Goal: Task Accomplishment & Management: Manage account settings

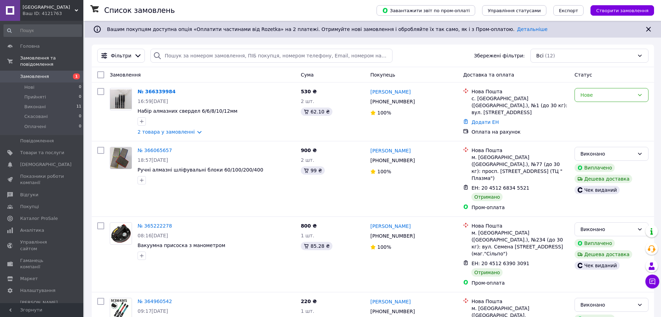
click at [155, 92] on link "№ 366339984" at bounding box center [157, 92] width 38 height 6
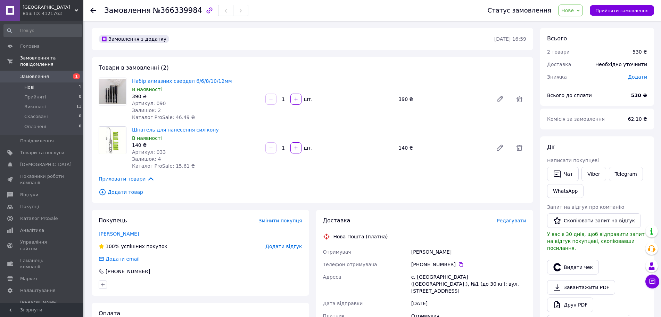
click at [28, 84] on span "Нові" at bounding box center [29, 87] width 10 height 6
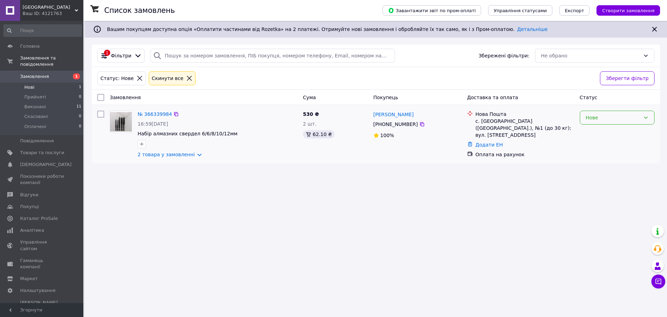
click at [595, 119] on div "Нове" at bounding box center [613, 118] width 55 height 8
click at [32, 73] on span "Замовлення" at bounding box center [34, 76] width 29 height 6
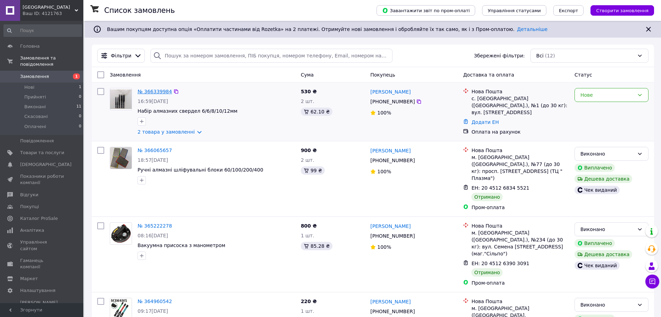
click at [149, 89] on link "№ 366339984" at bounding box center [155, 92] width 34 height 6
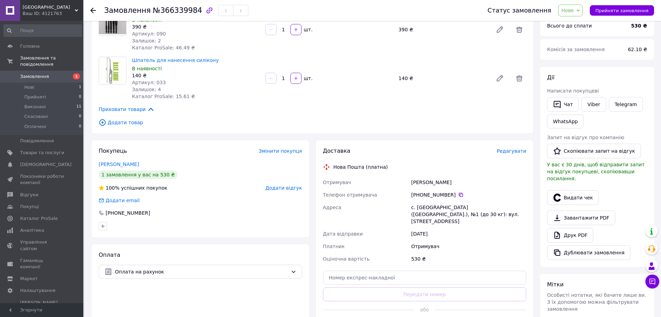
scroll to position [139, 0]
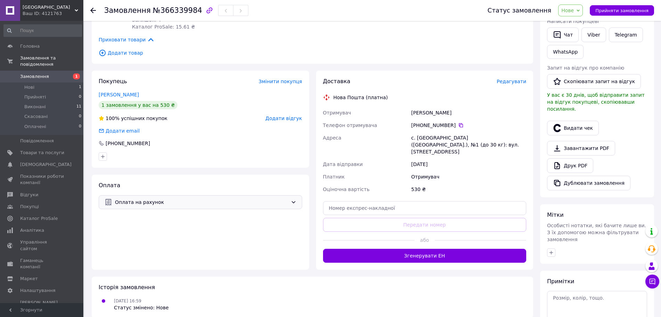
click at [262, 203] on span "Оплата на рахунок" at bounding box center [201, 202] width 173 height 8
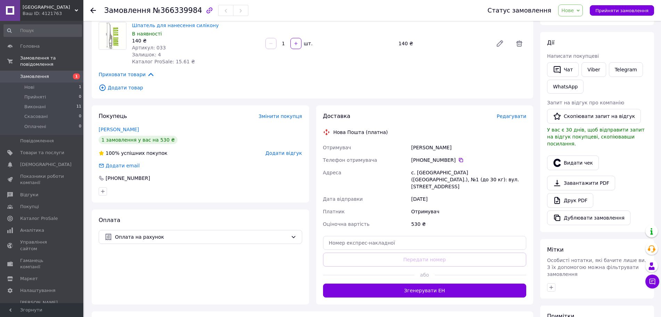
scroll to position [178, 0]
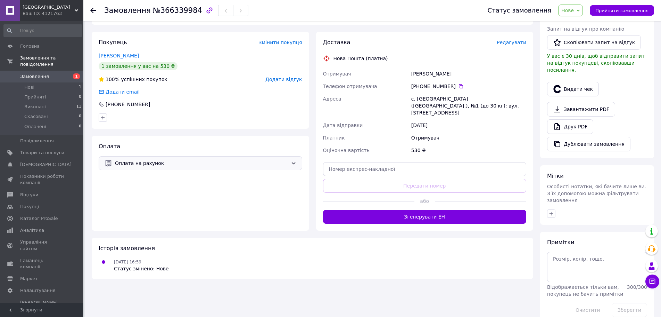
click at [156, 164] on span "Оплата на рахунок" at bounding box center [201, 163] width 173 height 8
click at [460, 144] on div "530 ₴" at bounding box center [469, 150] width 118 height 13
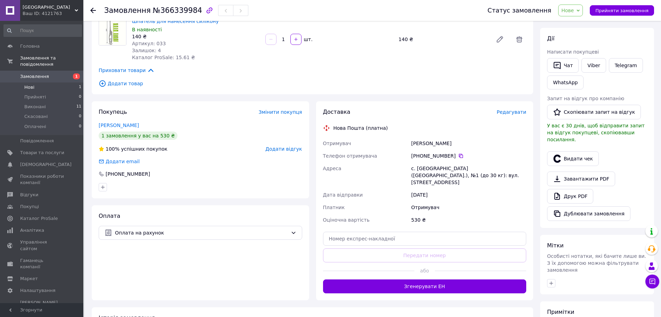
drag, startPoint x: 30, startPoint y: 80, endPoint x: 27, endPoint y: 77, distance: 4.2
click at [30, 84] on span "Нові" at bounding box center [29, 87] width 10 height 6
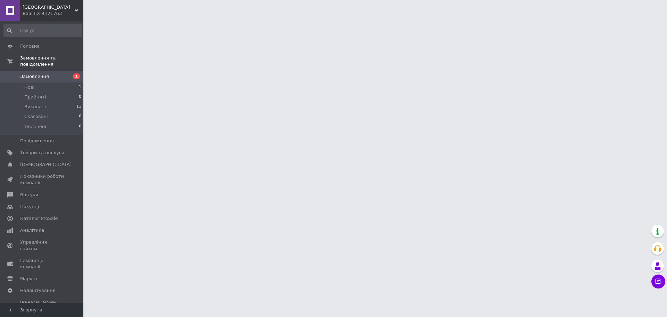
click at [23, 73] on span "Замовлення" at bounding box center [34, 76] width 29 height 6
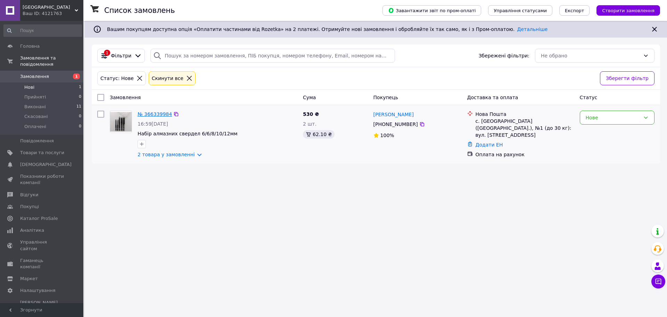
click at [149, 113] on link "№ 366339984" at bounding box center [155, 114] width 34 height 6
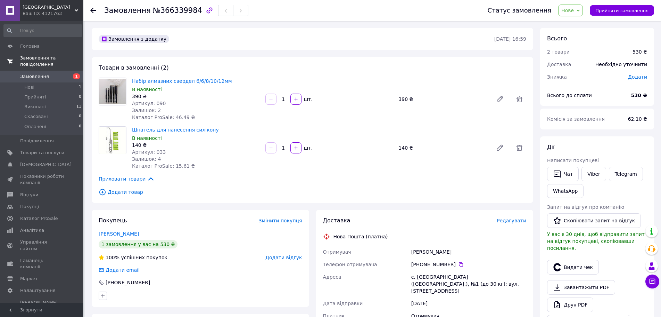
click at [30, 57] on span "Замовлення та повідомлення" at bounding box center [51, 61] width 63 height 13
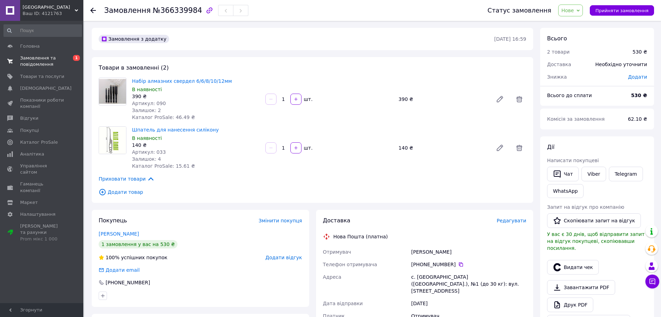
click at [27, 61] on span "Замовлення та повідомлення" at bounding box center [42, 61] width 44 height 13
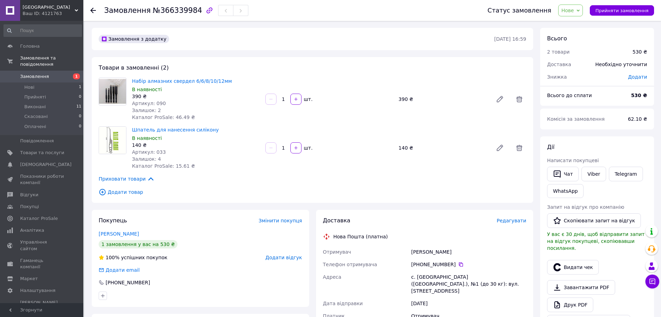
click at [28, 71] on link "Замовлення 1" at bounding box center [42, 77] width 85 height 12
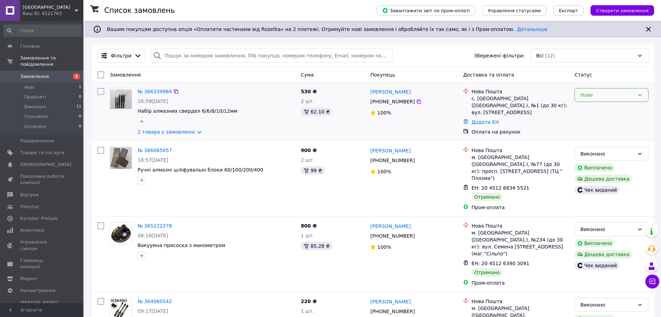
click at [597, 97] on div "Нове" at bounding box center [608, 95] width 54 height 8
click at [508, 117] on div "Додати ЕН" at bounding box center [520, 122] width 100 height 10
click at [387, 93] on link "[PERSON_NAME]" at bounding box center [390, 91] width 40 height 7
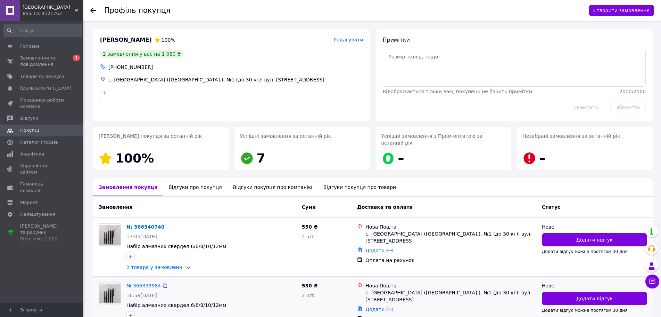
scroll to position [42, 0]
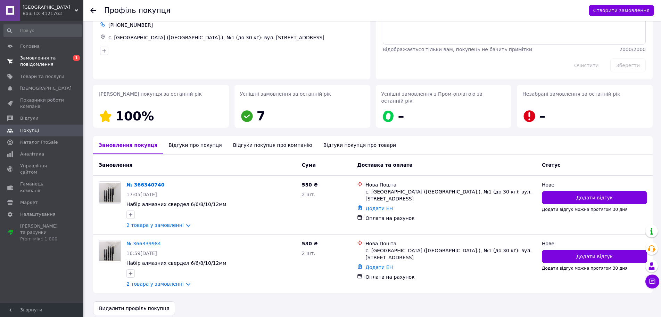
click at [29, 56] on span "Замовлення та повідомлення" at bounding box center [42, 61] width 44 height 13
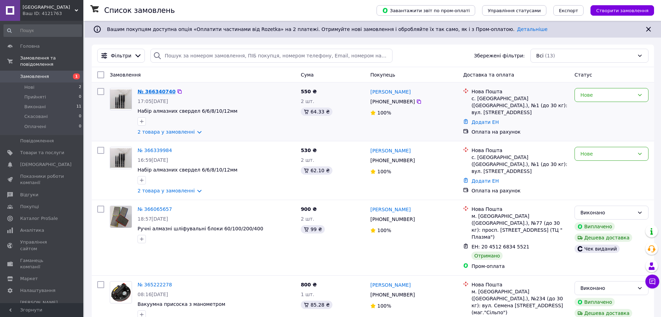
click at [153, 91] on link "№ 366340740" at bounding box center [157, 92] width 38 height 6
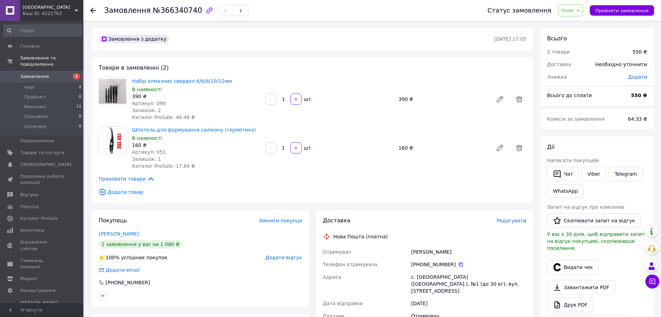
scroll to position [69, 0]
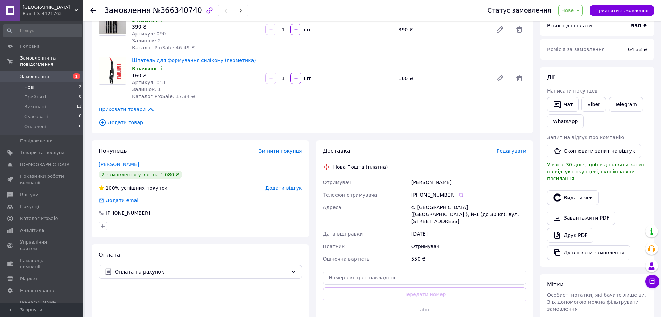
click at [28, 84] on span "Нові" at bounding box center [29, 87] width 10 height 6
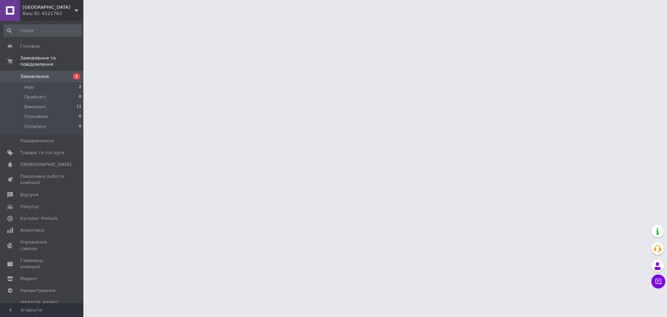
click at [28, 73] on span "Замовлення" at bounding box center [34, 76] width 29 height 6
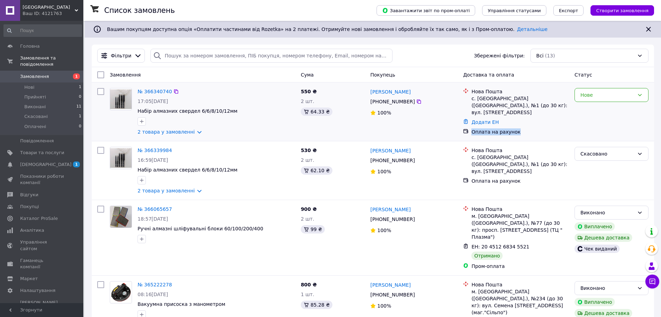
drag, startPoint x: 471, startPoint y: 124, endPoint x: 517, endPoint y: 129, distance: 45.4
click at [517, 129] on div "Оплата на рахунок" at bounding box center [520, 132] width 100 height 10
click at [429, 121] on div "Андрій Кривчук +380 98 885 55 57 100%" at bounding box center [414, 111] width 93 height 53
click at [591, 98] on div "Нове" at bounding box center [608, 95] width 54 height 8
click at [535, 128] on div "Оплата на рахунок" at bounding box center [520, 131] width 98 height 7
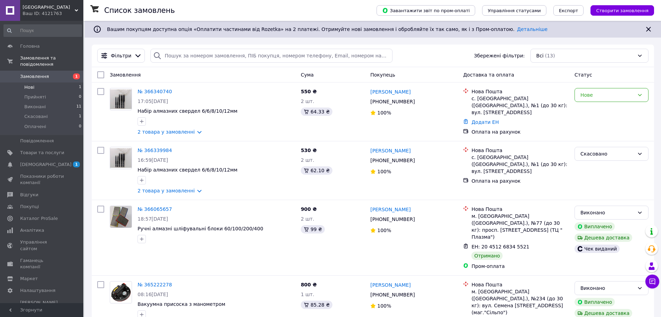
click at [34, 82] on li "Нові 1" at bounding box center [42, 87] width 85 height 10
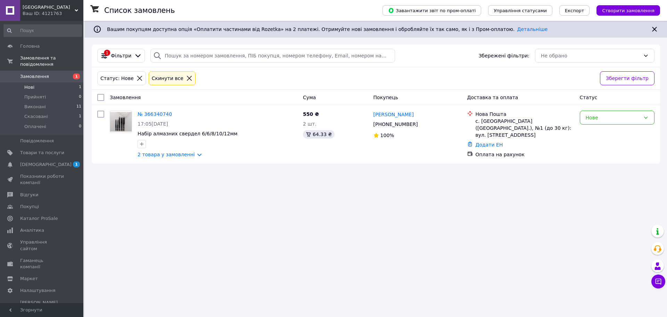
click at [27, 84] on span "Нові" at bounding box center [29, 87] width 10 height 6
click at [29, 84] on span "Нові" at bounding box center [29, 87] width 10 height 6
click at [28, 73] on span "Замовлення" at bounding box center [34, 76] width 29 height 6
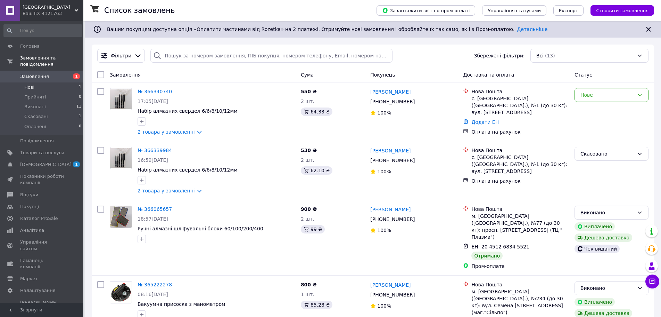
click at [27, 84] on span "Нові" at bounding box center [29, 87] width 10 height 6
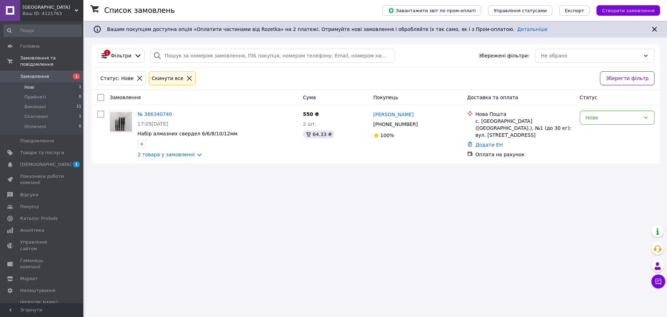
click at [26, 84] on span "Нові" at bounding box center [29, 87] width 10 height 6
click at [597, 119] on div "Нове" at bounding box center [613, 118] width 55 height 8
click at [597, 132] on li "Прийнято" at bounding box center [617, 132] width 74 height 13
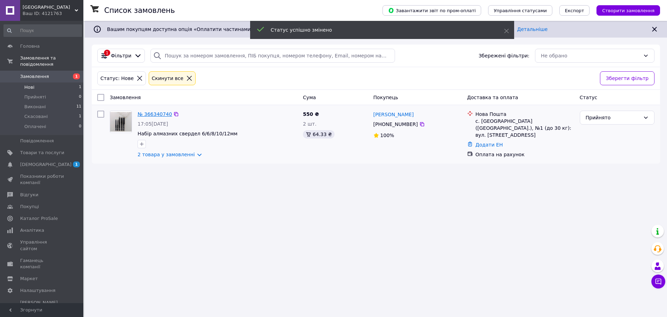
click at [151, 114] on link "№ 366340740" at bounding box center [155, 114] width 34 height 6
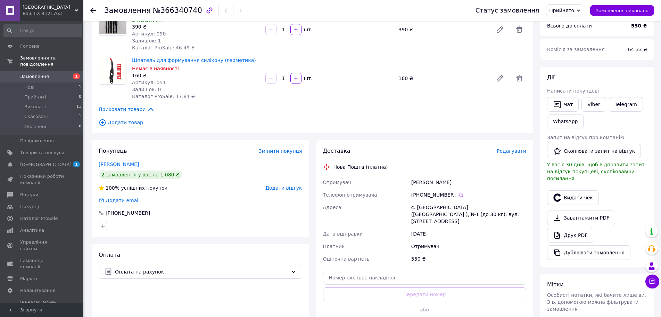
scroll to position [104, 0]
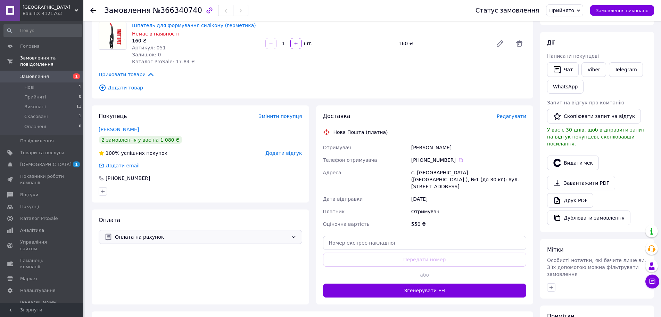
click at [282, 238] on span "Оплата на рахунок" at bounding box center [201, 237] width 173 height 8
click at [278, 251] on span "Оплата на рахунок" at bounding box center [205, 251] width 181 height 7
click at [570, 156] on button "Видати чек" at bounding box center [573, 162] width 52 height 15
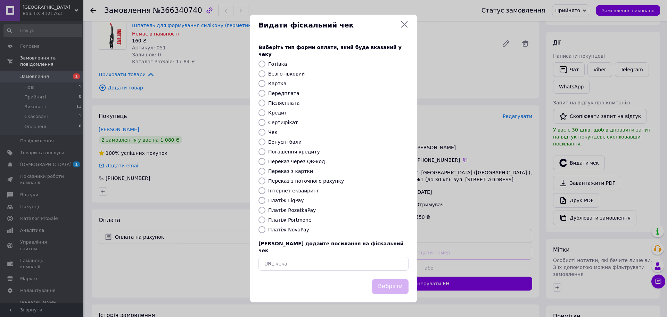
click at [261, 93] on input "Передплата" at bounding box center [261, 93] width 7 height 7
radio input "true"
click at [262, 189] on input "Інтернет еквайринг" at bounding box center [261, 190] width 7 height 7
radio input "true"
click at [262, 103] on input "Післясплата" at bounding box center [261, 102] width 7 height 7
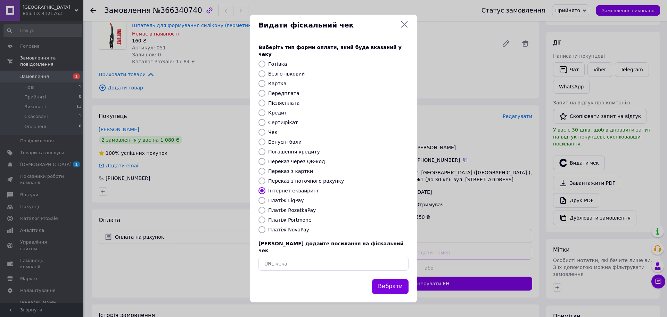
radio input "true"
click at [261, 190] on input "Інтернет еквайринг" at bounding box center [261, 190] width 7 height 7
radio input "true"
click at [262, 91] on input "Передплата" at bounding box center [261, 93] width 7 height 7
radio input "true"
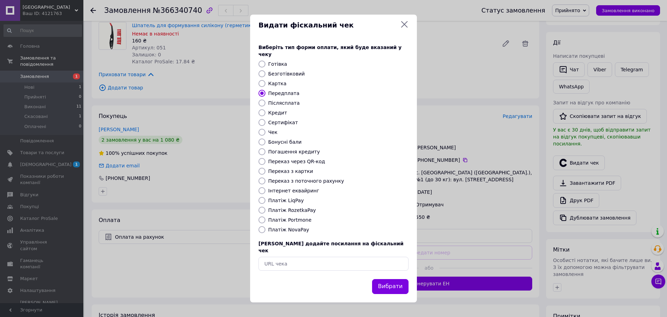
drag, startPoint x: 386, startPoint y: 280, endPoint x: 379, endPoint y: 281, distance: 7.4
click at [386, 280] on button "Вибрати" at bounding box center [390, 286] width 36 height 15
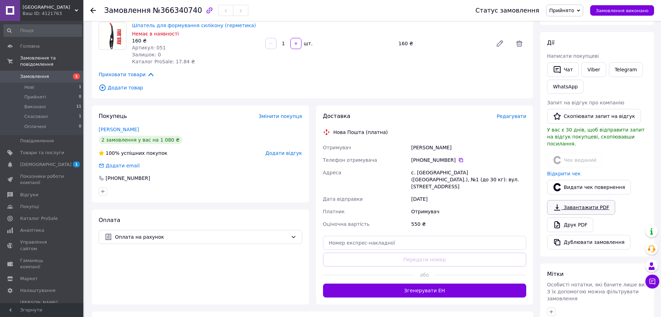
click at [562, 200] on link "Завантажити PDF" at bounding box center [581, 207] width 68 height 15
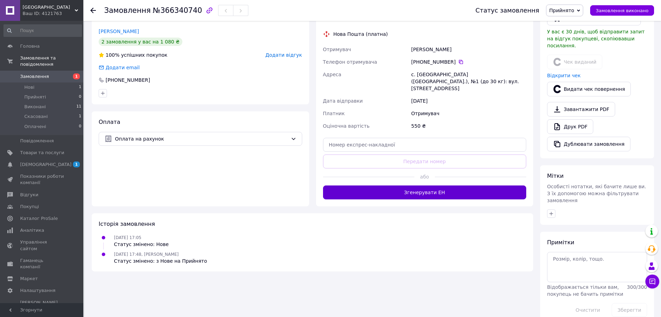
click at [387, 185] on button "Згенерувати ЕН" at bounding box center [425, 192] width 204 height 14
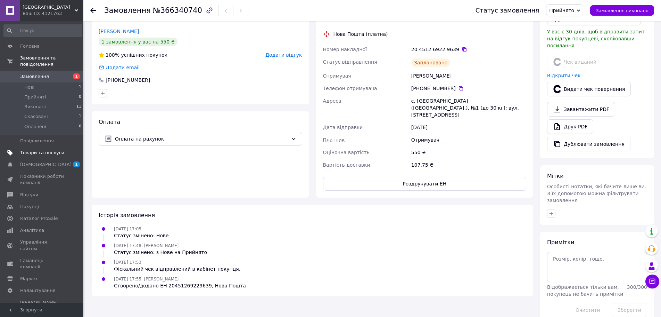
click at [31, 149] on span "Товари та послуги" at bounding box center [42, 152] width 44 height 6
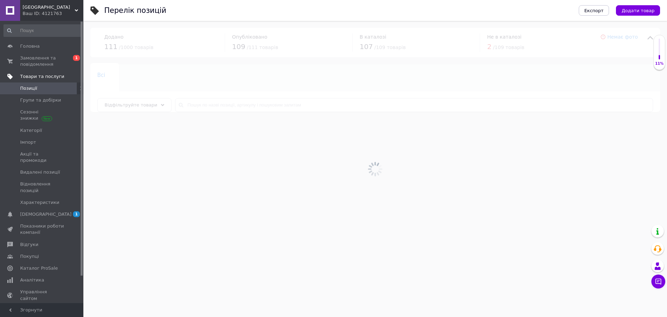
click at [36, 76] on span "Товари та послуги" at bounding box center [42, 76] width 44 height 6
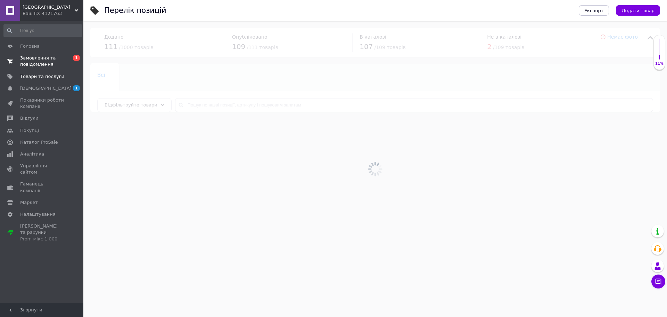
click at [31, 54] on link "Замовлення та повідомлення 0 1" at bounding box center [42, 61] width 85 height 18
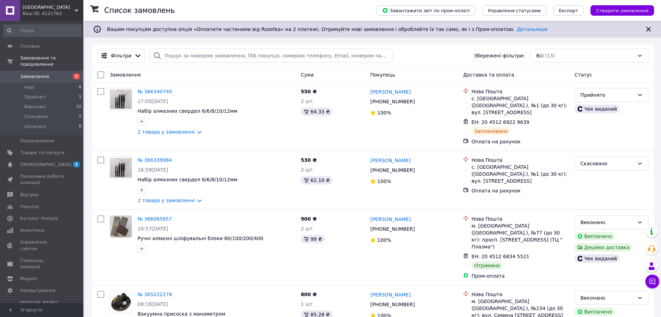
click at [28, 73] on span "Замовлення" at bounding box center [34, 76] width 29 height 6
click at [147, 91] on link "№ 366340740" at bounding box center [155, 92] width 34 height 6
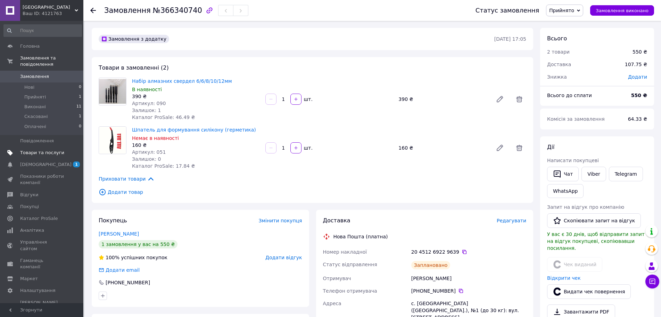
click at [42, 149] on span "Товари та послуги" at bounding box center [42, 152] width 44 height 6
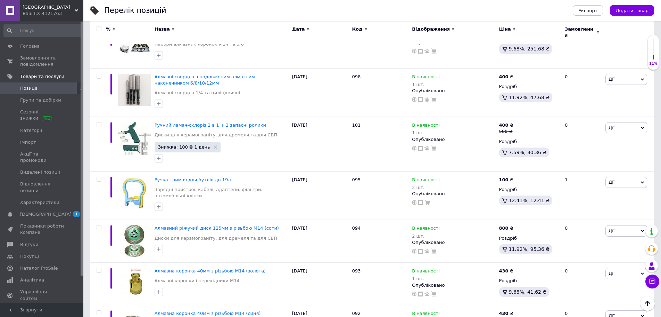
scroll to position [820, 0]
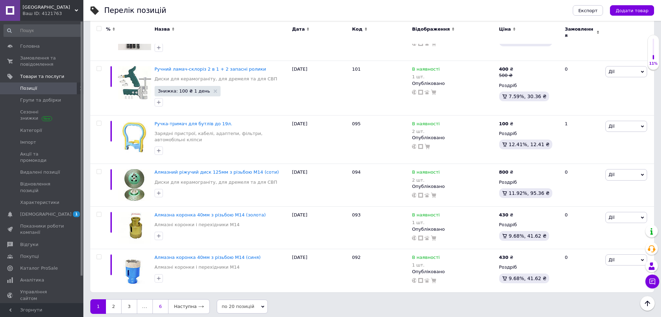
click at [158, 301] on link "6" at bounding box center [161, 306] width 16 height 15
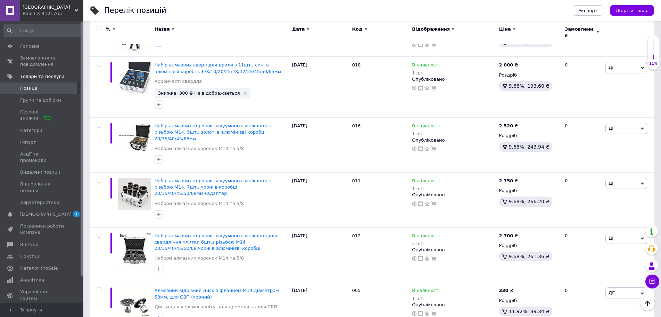
scroll to position [340, 0]
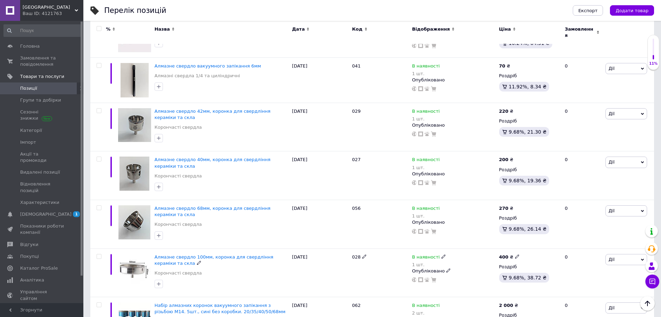
scroll to position [784, 0]
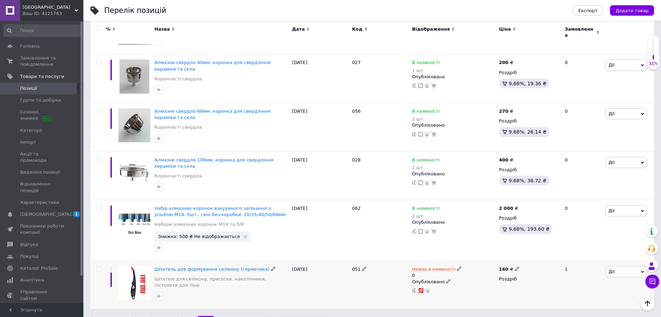
click at [457, 266] on icon at bounding box center [459, 268] width 4 height 4
click at [475, 272] on li "В наявності" at bounding box center [496, 277] width 66 height 10
drag, startPoint x: 475, startPoint y: 270, endPoint x: 459, endPoint y: 272, distance: 16.5
click at [459, 272] on div "Немає в наявності 0 Наявність В наявності Немає в наявності Під замовлення Зали…" at bounding box center [453, 279] width 83 height 27
type input "4"
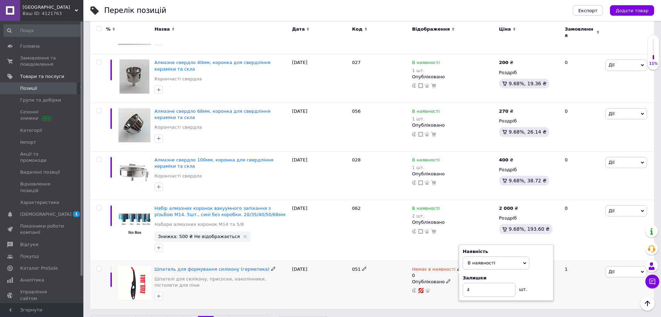
click at [442, 285] on div "Немає в наявності 0 Наявність В наявності Немає в наявності Під замовлення Зали…" at bounding box center [453, 284] width 87 height 48
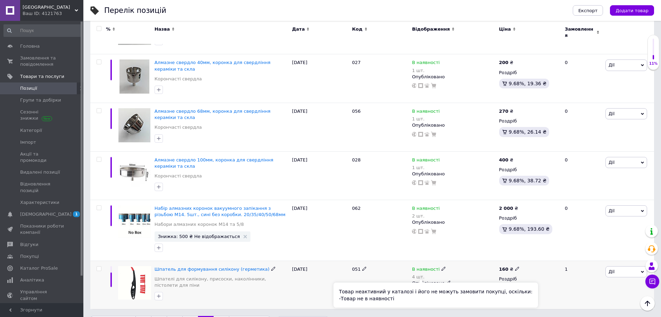
click at [420, 288] on rect at bounding box center [421, 291] width 6 height 6
click at [230, 266] on span "Шпатель для формування силікону (герметика)" at bounding box center [212, 268] width 115 height 5
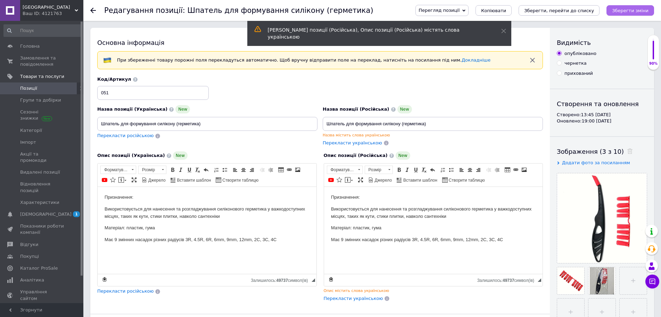
click at [637, 10] on icon "Зберегти зміни" at bounding box center [630, 10] width 36 height 5
click at [33, 57] on span "Замовлення та повідомлення" at bounding box center [42, 61] width 44 height 13
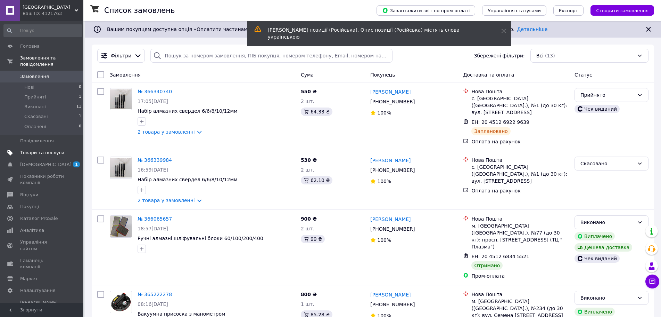
click at [35, 149] on span "Товари та послуги" at bounding box center [42, 152] width 44 height 6
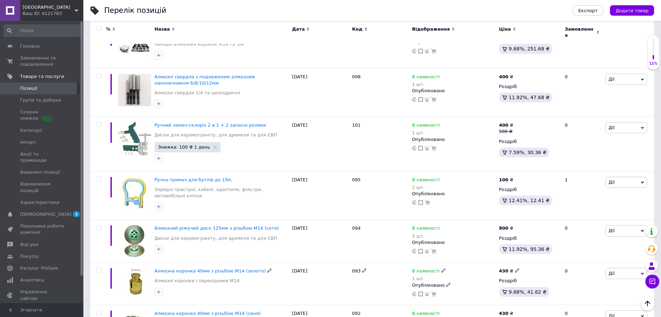
scroll to position [820, 0]
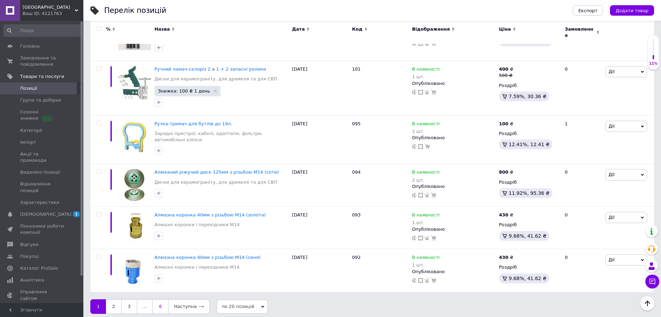
click at [161, 302] on link "6" at bounding box center [161, 306] width 16 height 15
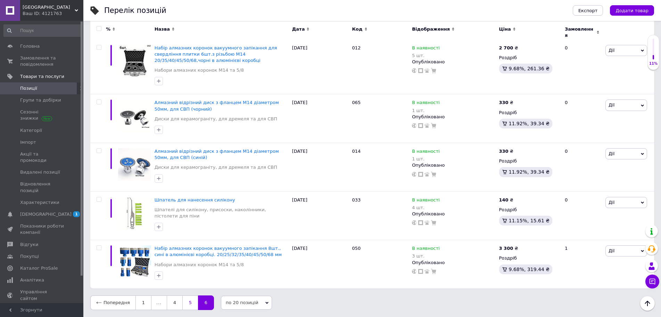
scroll to position [340, 0]
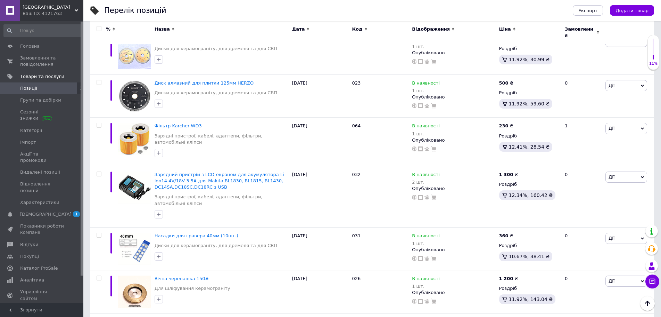
scroll to position [784, 0]
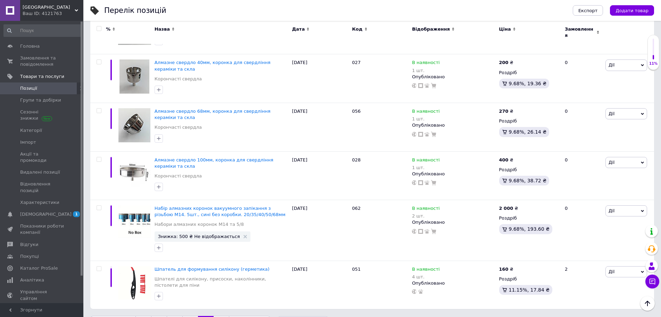
click at [139, 315] on link "1" at bounding box center [144, 322] width 16 height 15
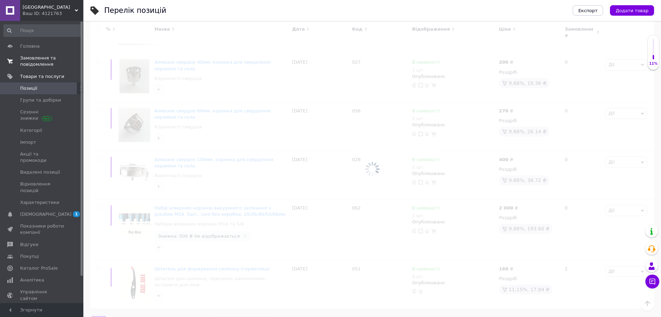
click at [30, 58] on span "Замовлення та повідомлення" at bounding box center [42, 61] width 44 height 13
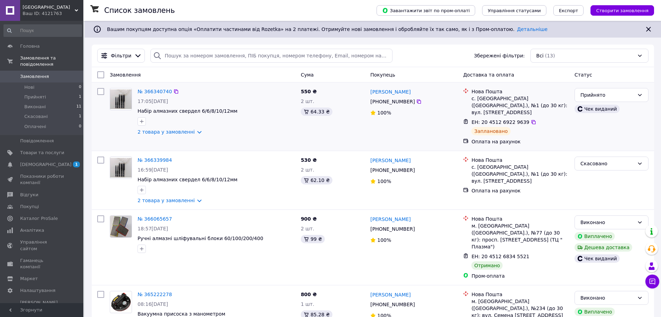
click at [599, 110] on div "Чек виданий" at bounding box center [597, 109] width 45 height 8
click at [147, 91] on link "№ 366340740" at bounding box center [155, 92] width 34 height 6
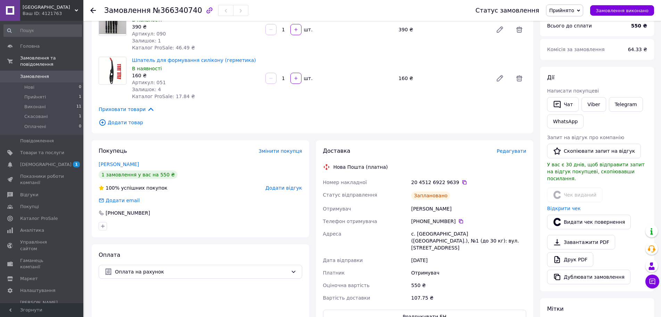
scroll to position [202, 0]
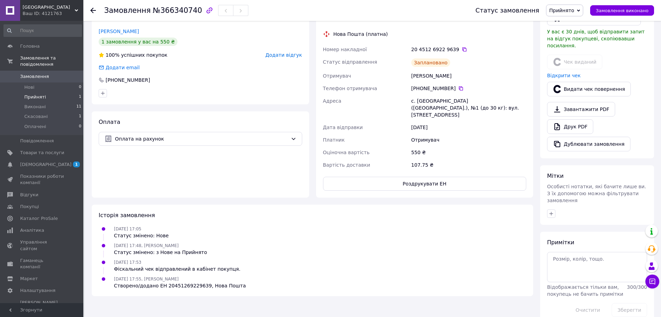
click at [29, 94] on span "Прийняті" at bounding box center [35, 97] width 22 height 6
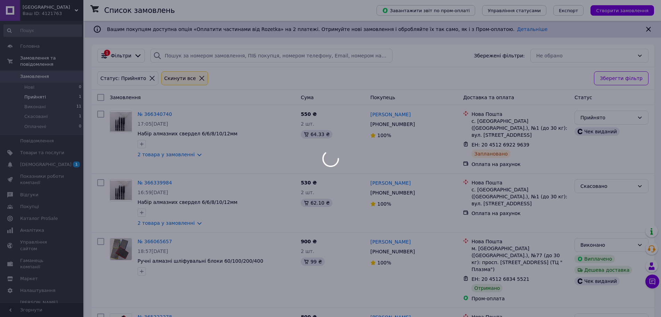
click at [31, 71] on div at bounding box center [330, 158] width 661 height 317
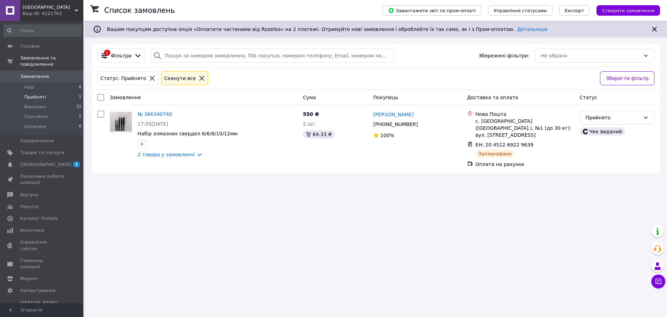
click at [31, 73] on span "Замовлення" at bounding box center [34, 76] width 29 height 6
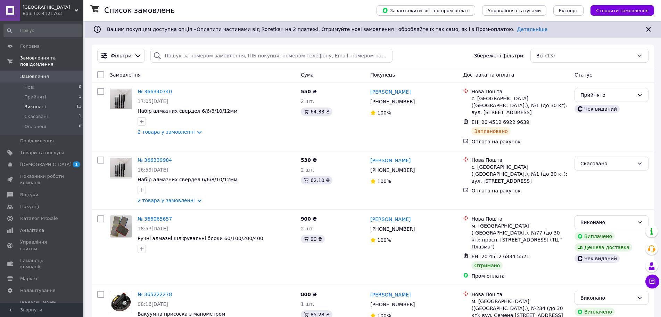
click at [43, 102] on li "Виконані 11" at bounding box center [42, 107] width 85 height 10
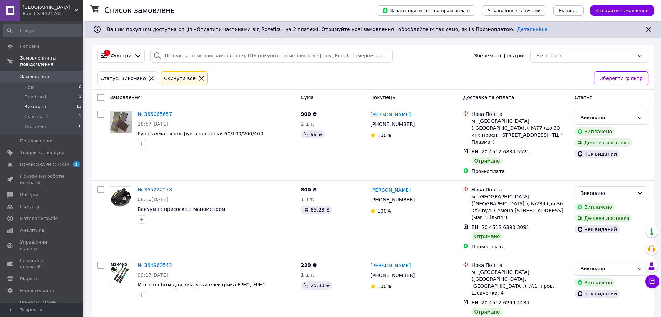
click at [32, 73] on span "Замовлення" at bounding box center [34, 76] width 29 height 6
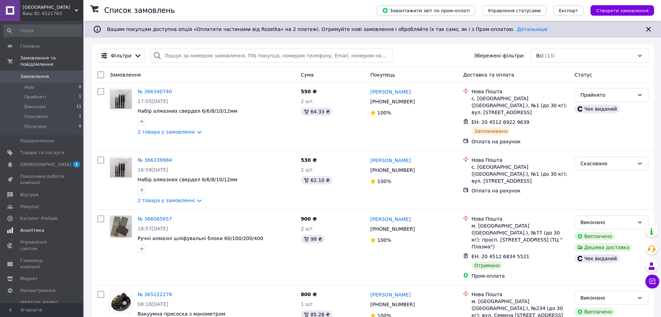
click at [29, 227] on span "Аналітика" at bounding box center [32, 230] width 24 height 6
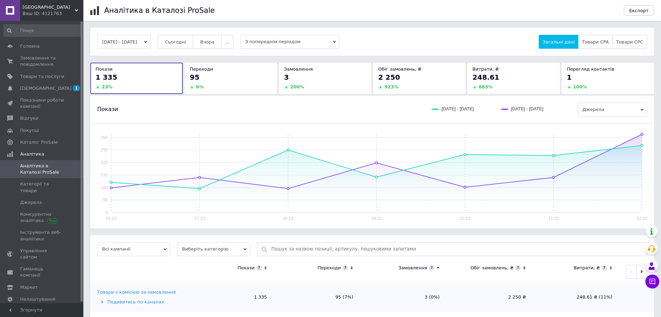
scroll to position [9, 0]
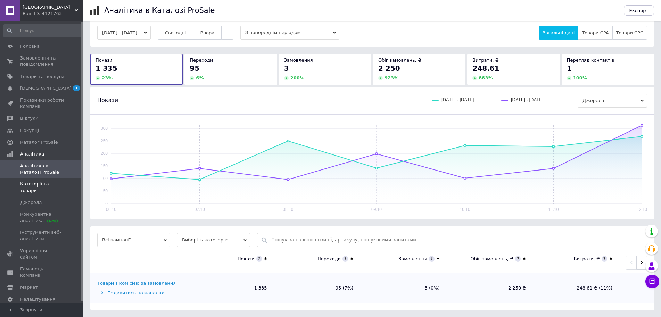
click at [37, 185] on span "Категорії та товари" at bounding box center [42, 187] width 44 height 13
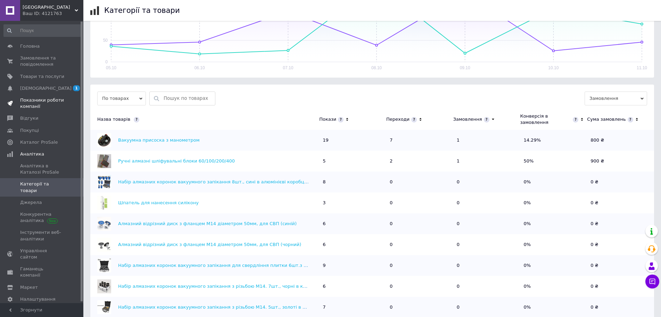
click at [34, 101] on span "Показники роботи компанії" at bounding box center [42, 103] width 44 height 13
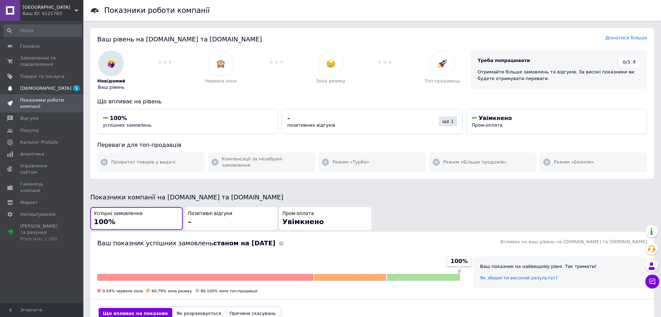
click at [34, 89] on span "[DEMOGRAPHIC_DATA]" at bounding box center [45, 88] width 51 height 6
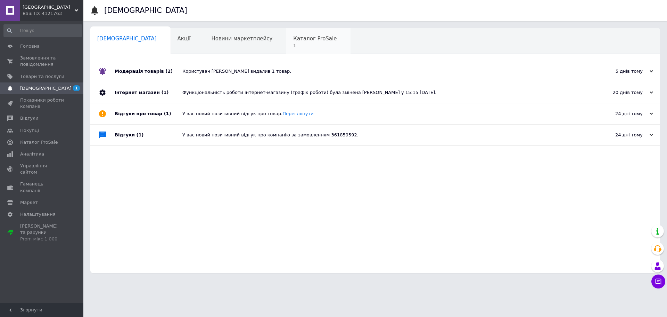
click at [286, 42] on div "Каталог ProSale 1" at bounding box center [318, 41] width 64 height 26
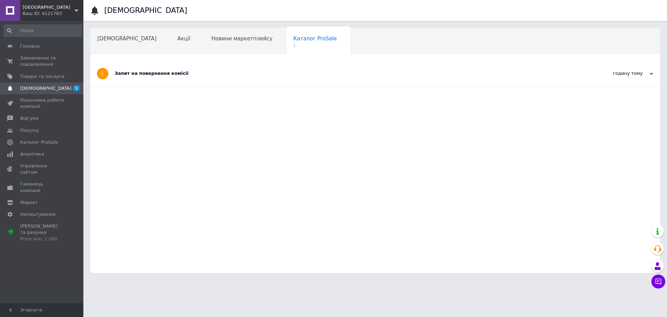
click at [150, 74] on div "Запит на повернення комісії" at bounding box center [349, 73] width 469 height 6
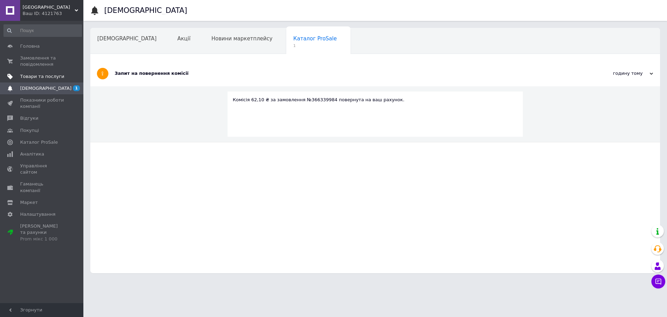
click at [30, 75] on span "Товари та послуги" at bounding box center [42, 76] width 44 height 6
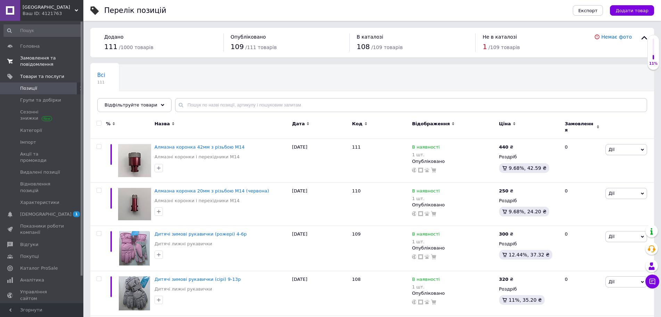
click at [30, 61] on span "Замовлення та повідомлення" at bounding box center [42, 61] width 44 height 13
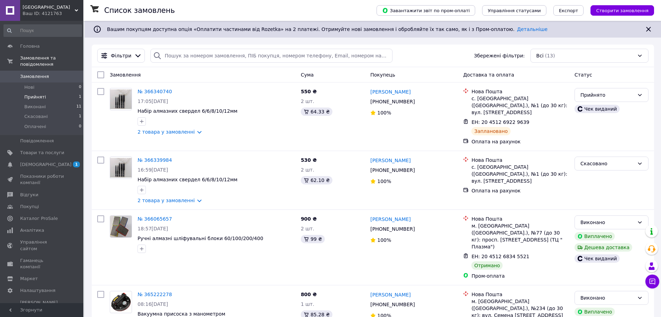
click at [35, 94] on span "Прийняті" at bounding box center [35, 97] width 22 height 6
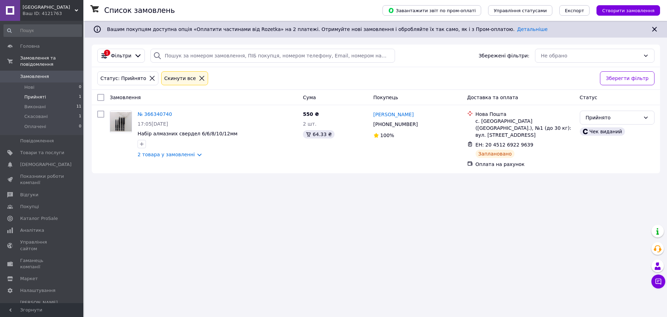
click at [33, 94] on span "Прийняті" at bounding box center [35, 97] width 22 height 6
click at [36, 73] on span "Замовлення" at bounding box center [34, 76] width 29 height 6
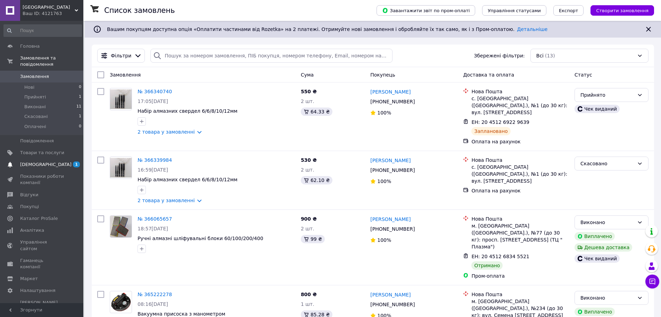
click at [33, 161] on span "[DEMOGRAPHIC_DATA]" at bounding box center [45, 164] width 51 height 6
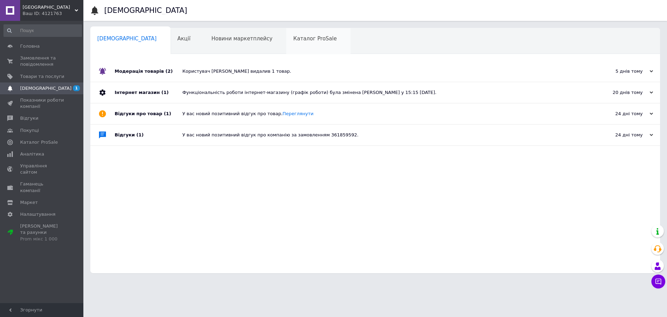
click at [293, 38] on span "Каталог ProSale" at bounding box center [314, 38] width 43 height 6
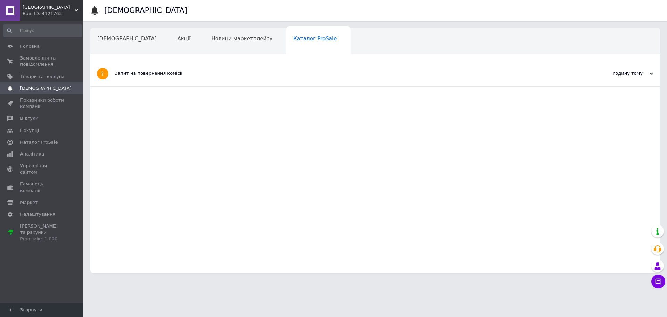
click at [145, 73] on div "Запит на повернення комісії" at bounding box center [349, 73] width 469 height 6
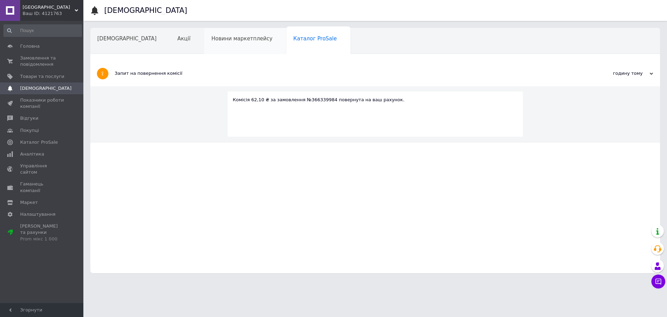
click at [211, 35] on span "Новини маркетплейсу" at bounding box center [241, 38] width 61 height 6
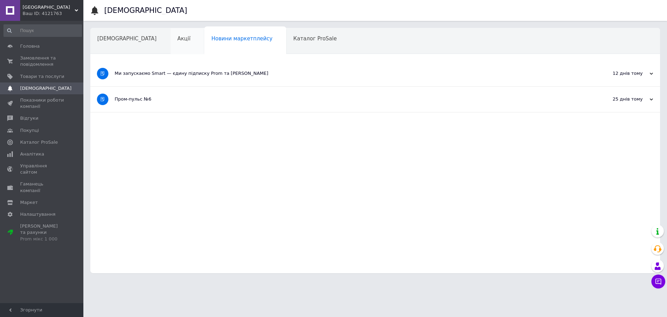
click at [171, 42] on div "Акції" at bounding box center [188, 41] width 34 height 26
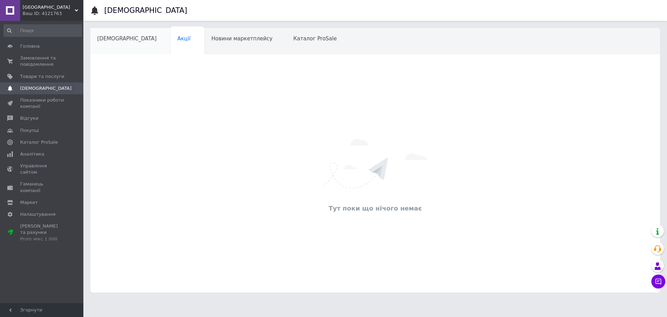
click at [110, 42] on div "[DEMOGRAPHIC_DATA]" at bounding box center [130, 41] width 80 height 26
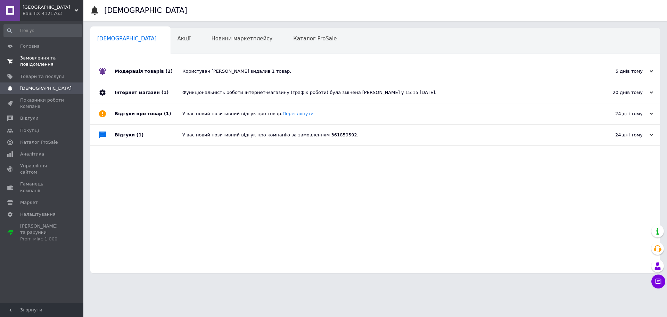
click at [35, 59] on span "Замовлення та повідомлення" at bounding box center [42, 61] width 44 height 13
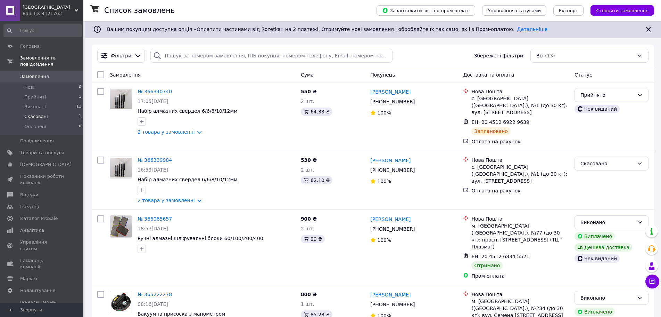
click at [34, 113] on span "Скасовані" at bounding box center [36, 116] width 24 height 6
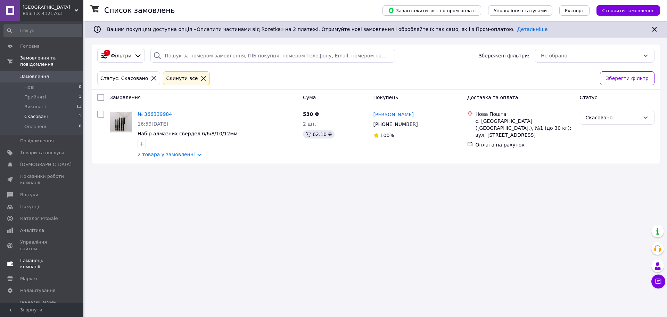
click at [24, 257] on span "Гаманець компанії" at bounding box center [42, 263] width 44 height 13
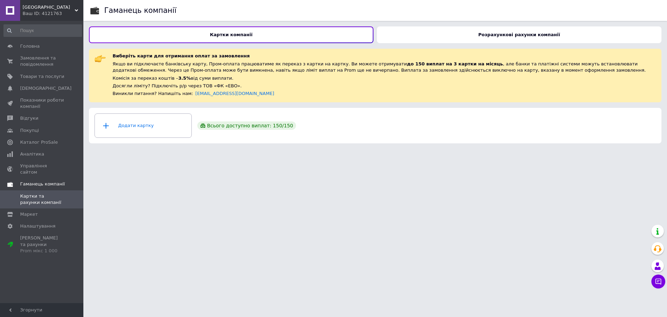
click at [27, 181] on span "Гаманець компанії" at bounding box center [42, 184] width 45 height 6
click at [24, 164] on span "Управління сайтом" at bounding box center [42, 169] width 44 height 13
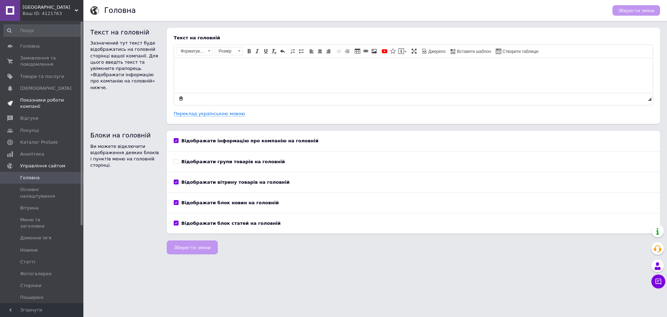
click at [30, 101] on span "Показники роботи компанії" at bounding box center [42, 103] width 44 height 13
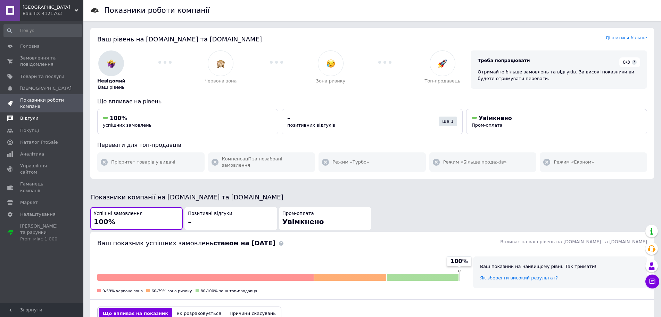
click at [27, 118] on span "Відгуки" at bounding box center [29, 118] width 18 height 6
